Goal: Task Accomplishment & Management: Use online tool/utility

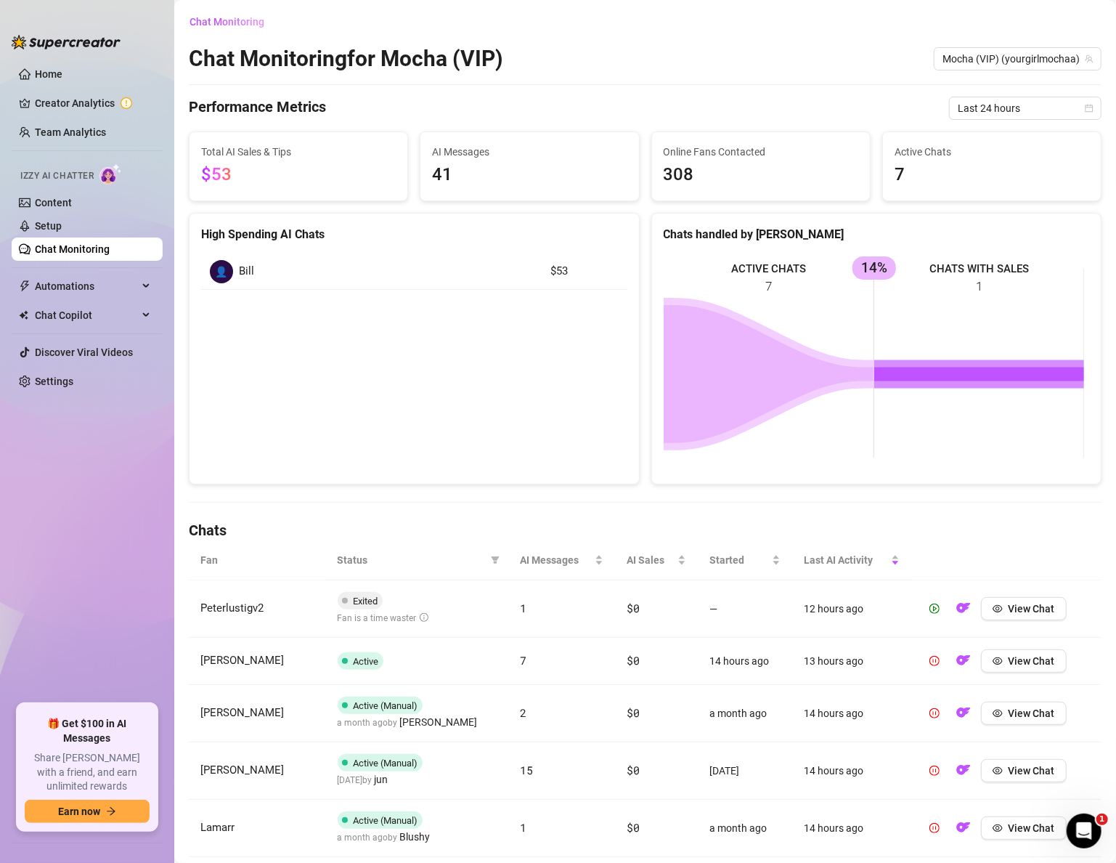
scroll to position [193, 0]
click at [999, 106] on span "Last 7 days" at bounding box center [1025, 108] width 135 height 22
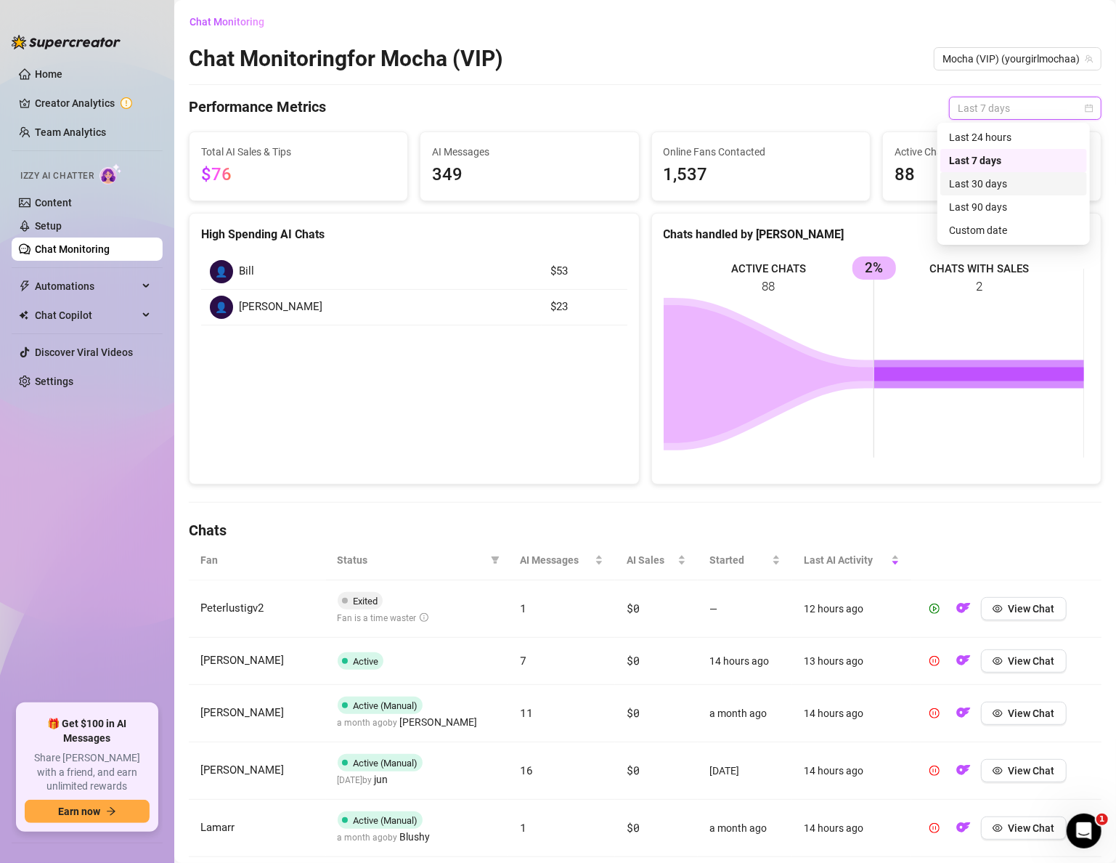
click at [988, 187] on div "Last 30 days" at bounding box center [1013, 184] width 129 height 16
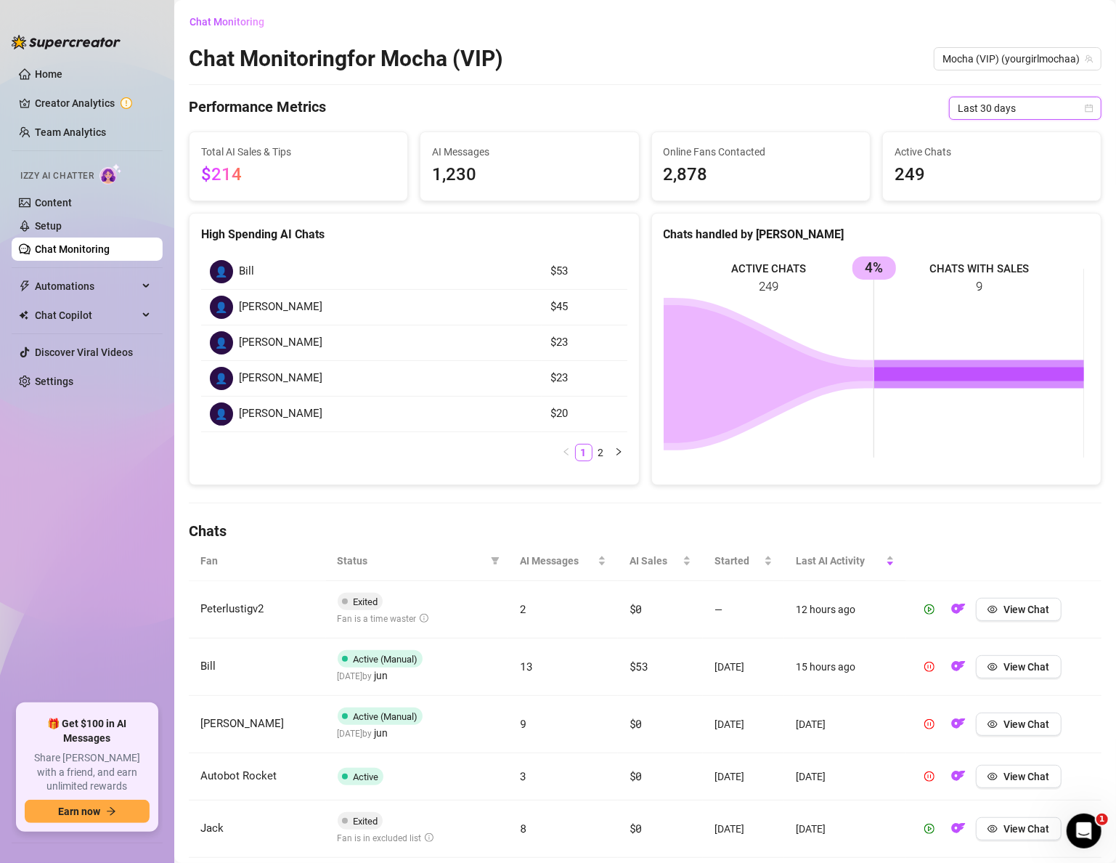
click at [62, 247] on link "Chat Monitoring" at bounding box center [72, 249] width 75 height 12
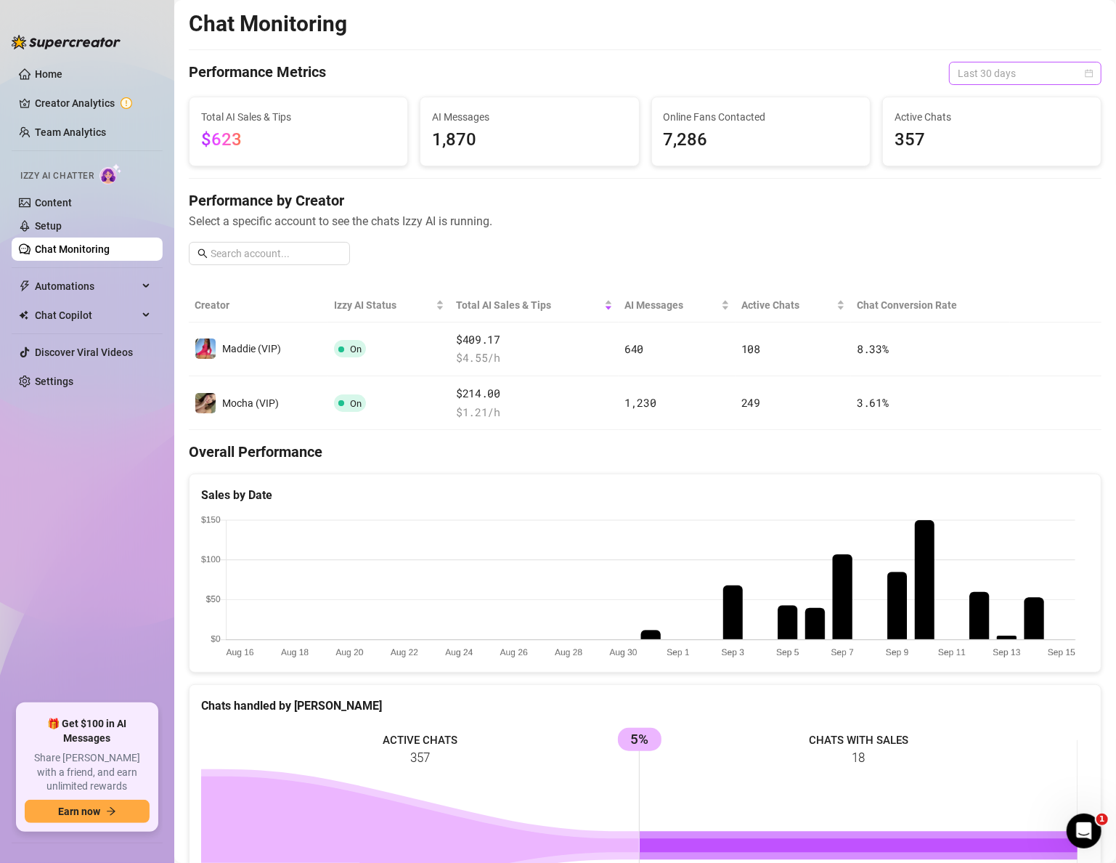
click at [999, 76] on span "Last 30 days" at bounding box center [1025, 73] width 135 height 22
click at [996, 174] on div "Last 90 days" at bounding box center [1013, 172] width 129 height 16
